Goal: Task Accomplishment & Management: Use online tool/utility

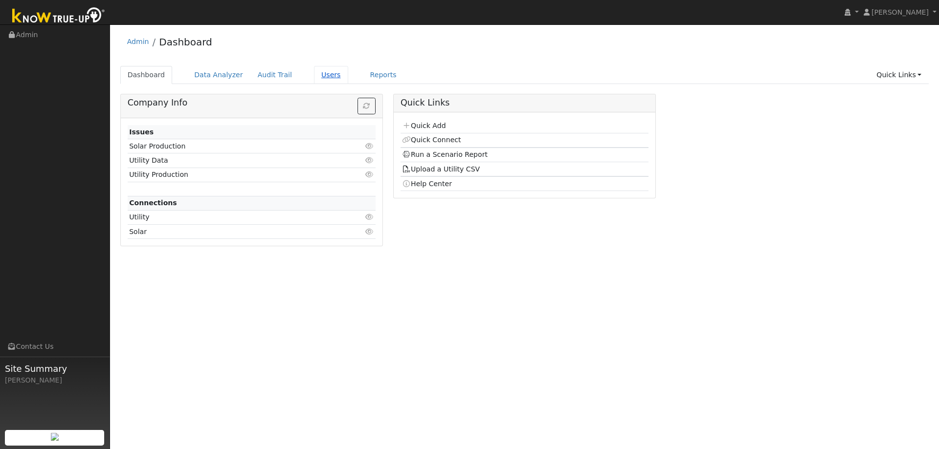
click at [320, 70] on link "Users" at bounding box center [331, 75] width 34 height 18
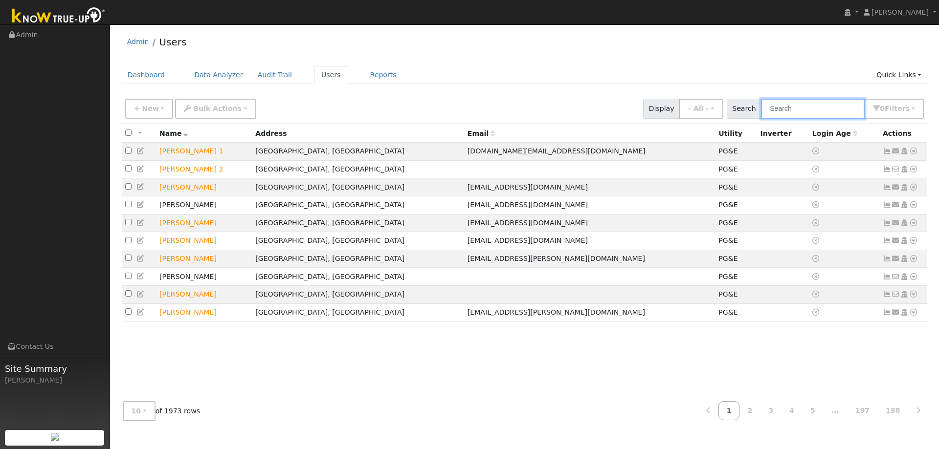
click at [797, 111] on input "text" at bounding box center [813, 109] width 104 height 20
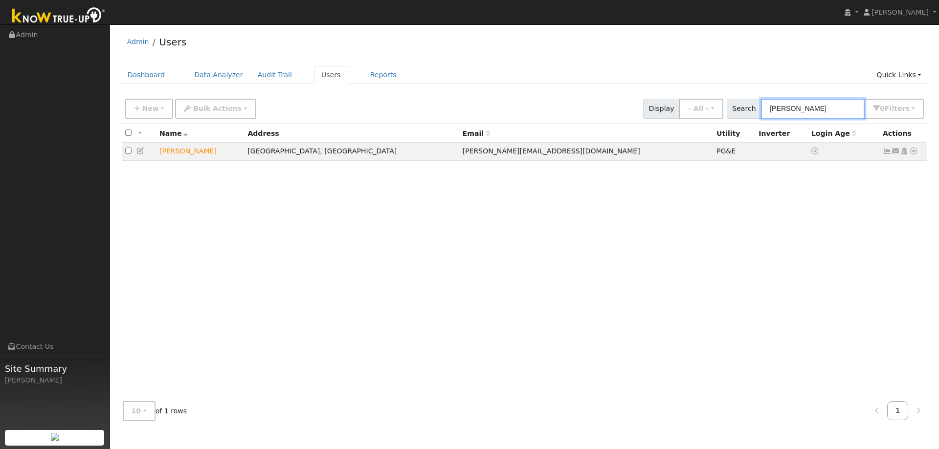
type input "cody holley"
click at [912, 154] on icon at bounding box center [913, 151] width 9 height 7
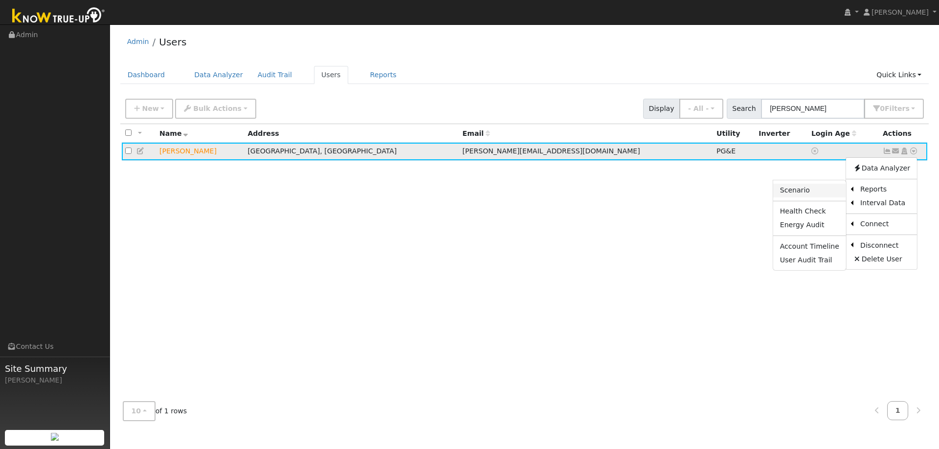
click at [814, 194] on link "Scenario" at bounding box center [809, 191] width 73 height 14
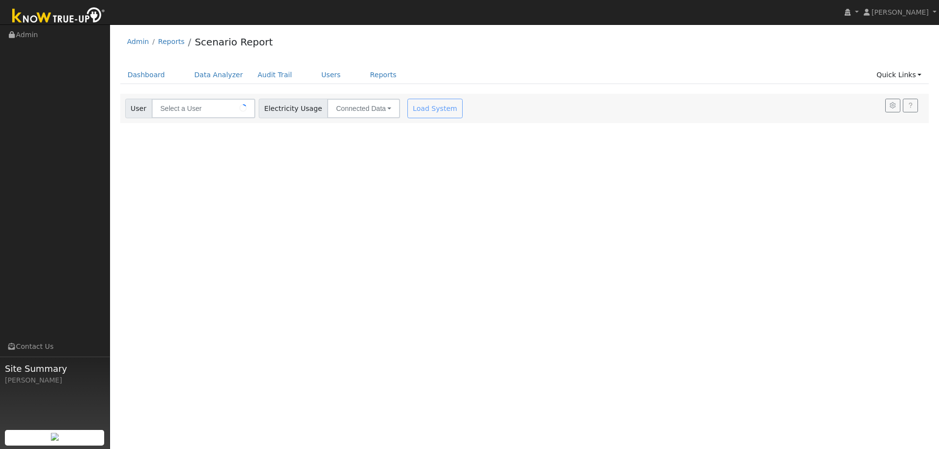
type input "Cody Holley"
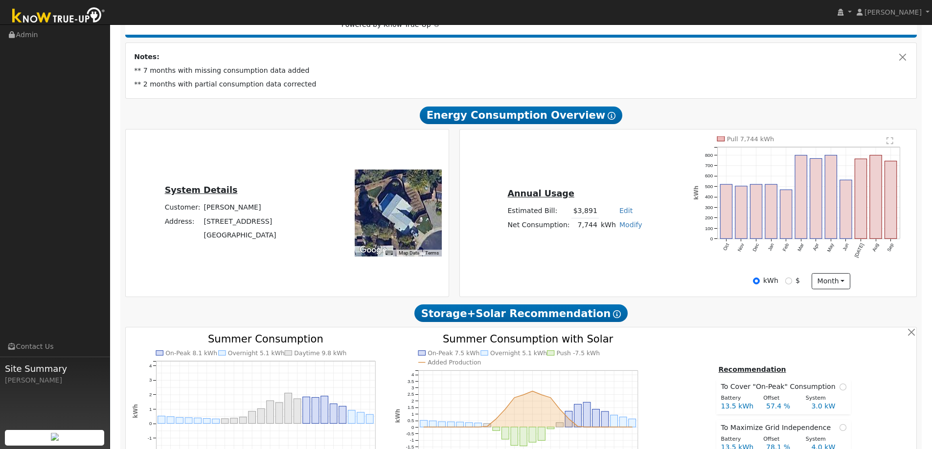
scroll to position [244, 0]
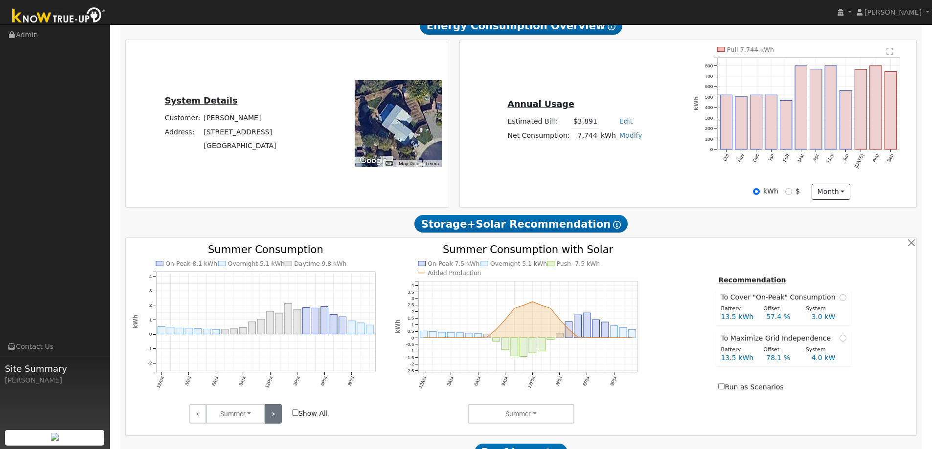
click at [269, 418] on link ">" at bounding box center [272, 414] width 17 height 20
click at [270, 418] on link ">" at bounding box center [272, 414] width 17 height 20
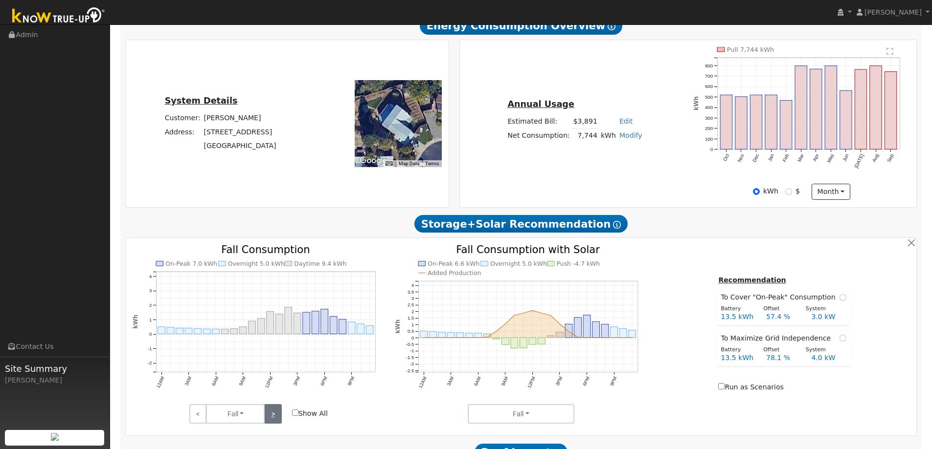
click at [270, 418] on link ">" at bounding box center [272, 414] width 17 height 20
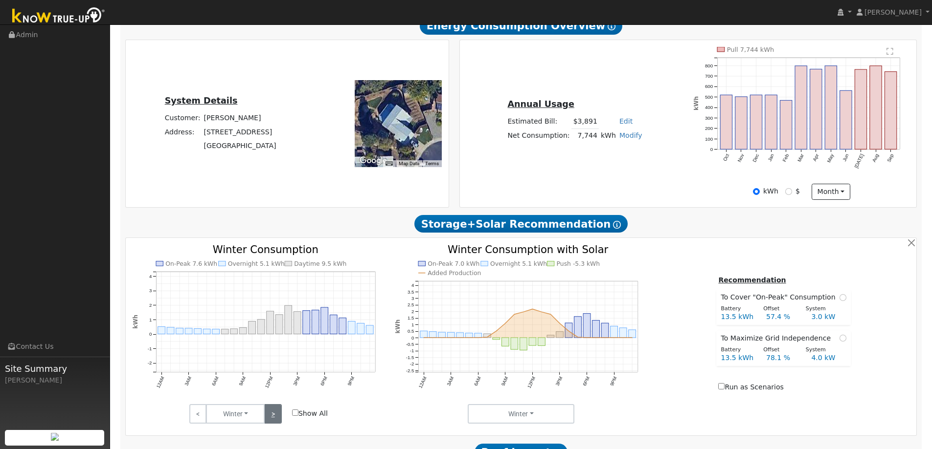
click at [270, 418] on link ">" at bounding box center [272, 414] width 17 height 20
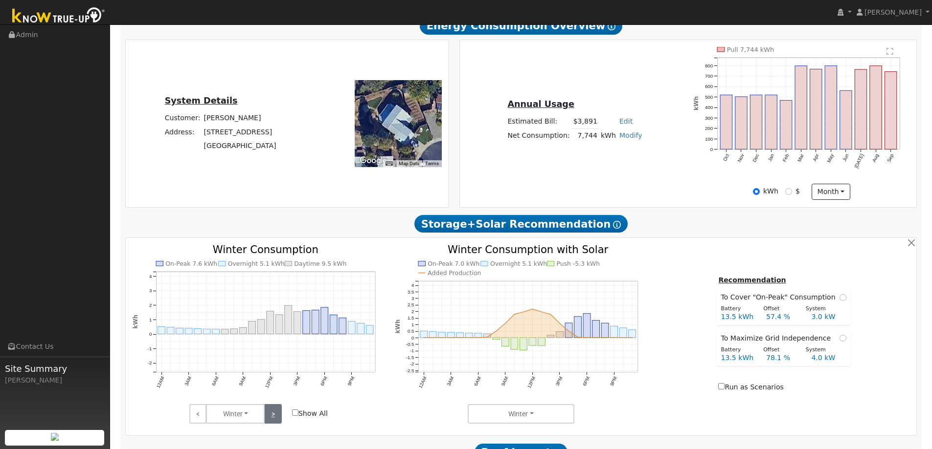
click at [270, 418] on link ">" at bounding box center [272, 414] width 17 height 20
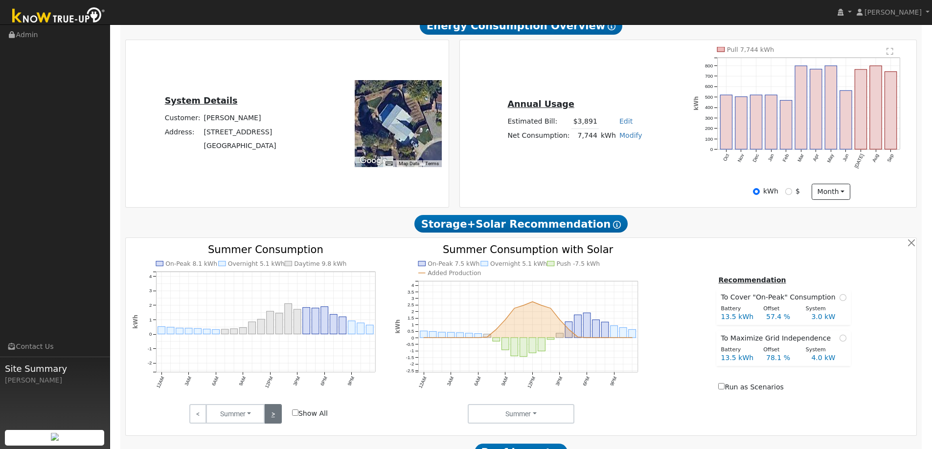
click at [270, 418] on link ">" at bounding box center [272, 414] width 17 height 20
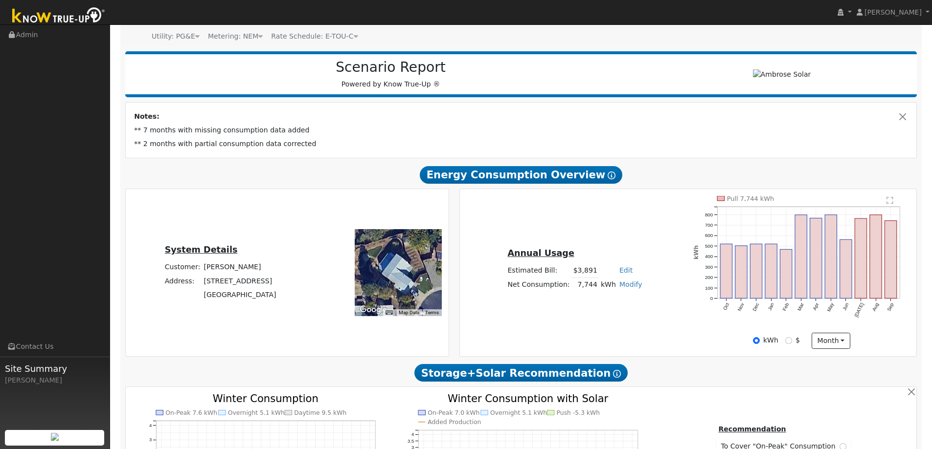
scroll to position [0, 0]
